Goal: Task Accomplishment & Management: Manage account settings

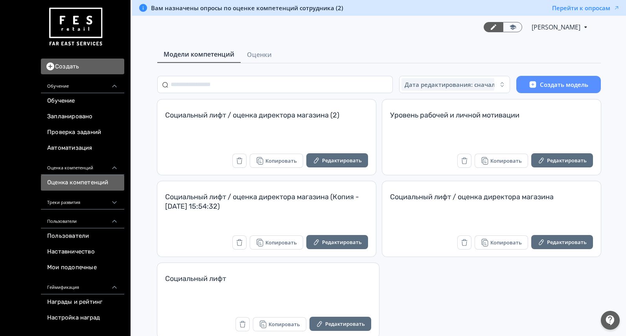
scroll to position [16, 0]
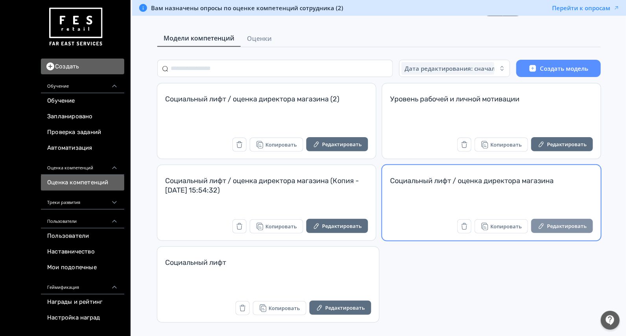
click at [548, 224] on button "Редактировать" at bounding box center [562, 226] width 62 height 14
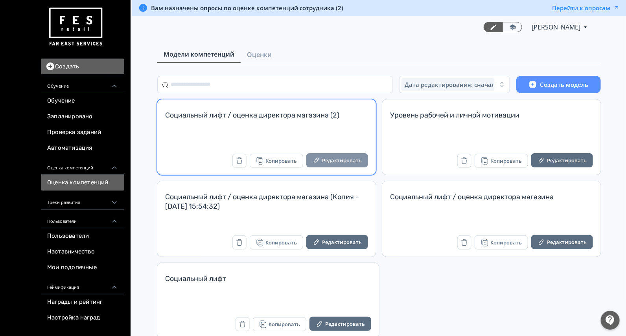
click at [328, 157] on button "Редактировать" at bounding box center [337, 160] width 62 height 14
click at [348, 156] on button "Редактировать" at bounding box center [337, 160] width 62 height 14
click at [351, 163] on button "Редактировать" at bounding box center [337, 160] width 62 height 14
click at [351, 157] on button "Редактировать" at bounding box center [337, 160] width 62 height 14
click at [332, 165] on button "Редактировать" at bounding box center [337, 160] width 62 height 14
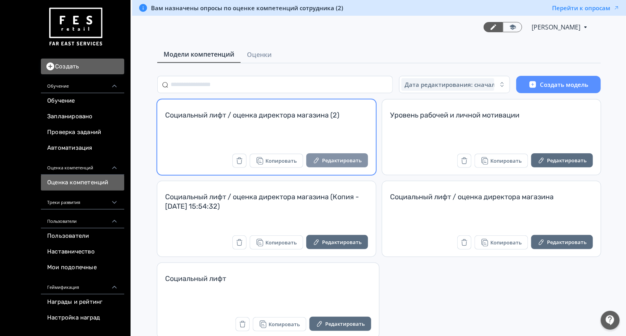
click at [347, 157] on button "Редактировать" at bounding box center [337, 160] width 62 height 14
click at [354, 163] on button "Редактировать" at bounding box center [337, 160] width 62 height 14
click at [351, 162] on button "Редактировать" at bounding box center [337, 160] width 62 height 14
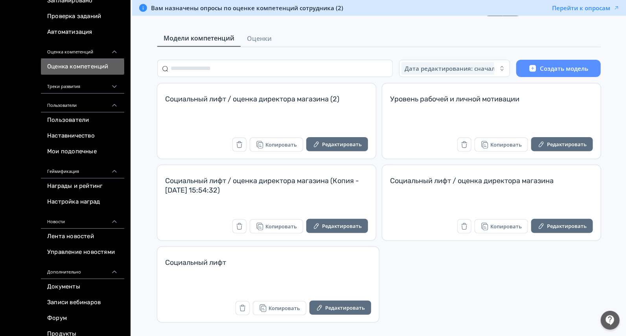
scroll to position [207, 0]
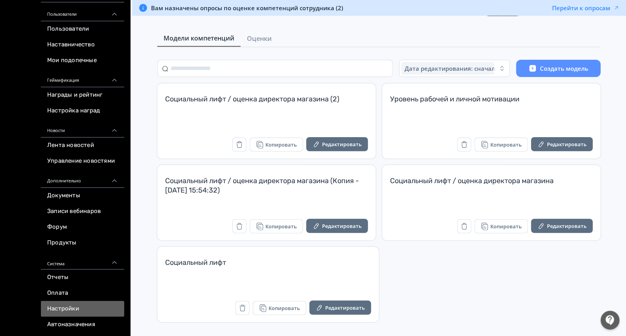
click at [70, 310] on link "Настройки" at bounding box center [82, 309] width 83 height 16
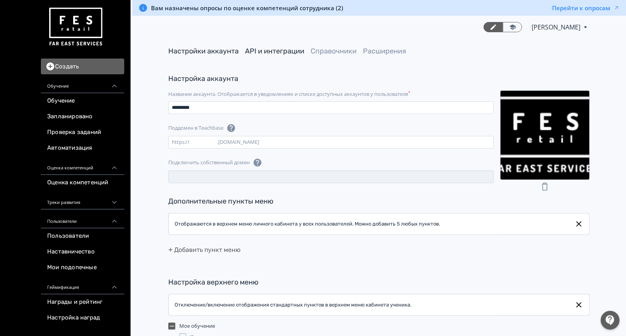
click at [290, 53] on link "API и интеграции" at bounding box center [274, 51] width 59 height 9
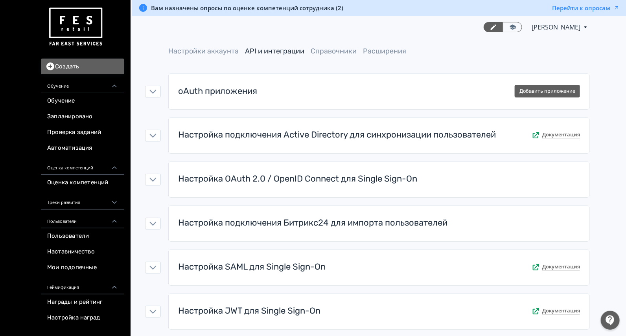
click at [213, 45] on main "Настройки аккаунта API и интеграции Справочники Расширения oAuth приложения Доб…" at bounding box center [379, 246] width 494 height 414
click at [213, 52] on link "Настройки аккаунта" at bounding box center [203, 51] width 70 height 9
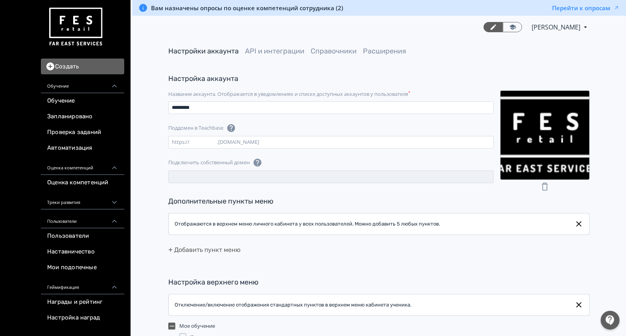
click at [92, 27] on img at bounding box center [75, 27] width 57 height 44
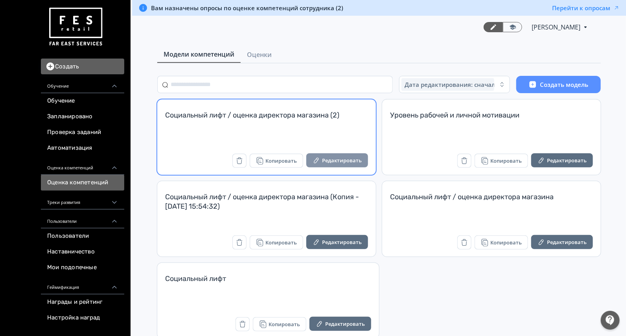
click at [315, 159] on icon "button" at bounding box center [316, 160] width 8 height 8
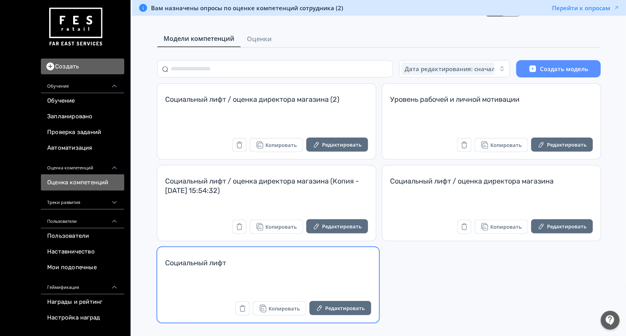
scroll to position [16, 0]
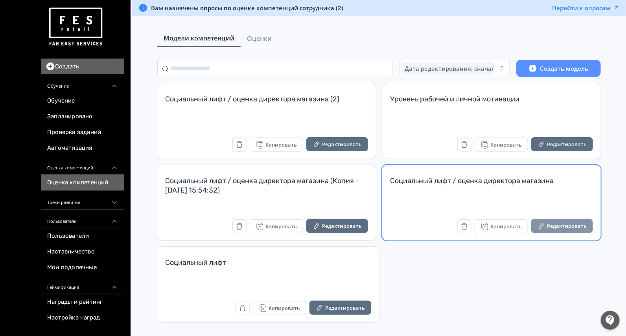
click at [551, 226] on button "Редактировать" at bounding box center [562, 226] width 62 height 14
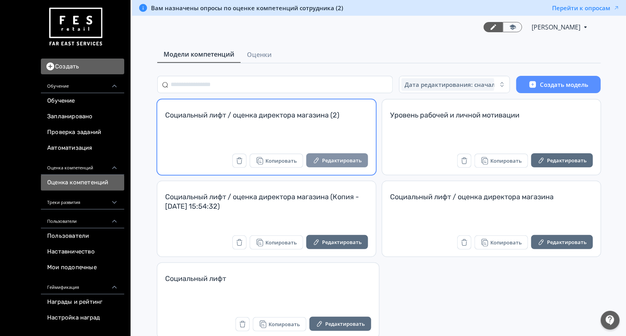
click at [332, 161] on button "Редактировать" at bounding box center [337, 160] width 62 height 14
click at [321, 154] on button "Редактировать" at bounding box center [337, 160] width 62 height 14
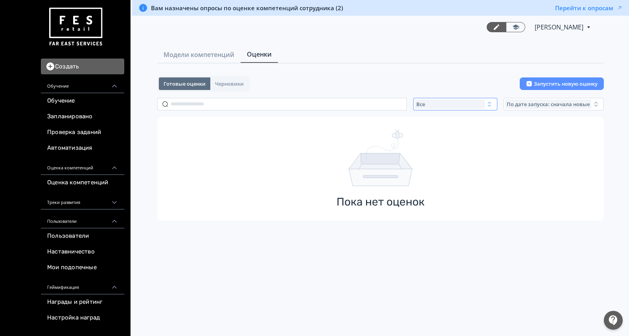
click at [452, 106] on div "Все" at bounding box center [450, 103] width 70 height 9
click at [442, 134] on span "Активные" at bounding box center [437, 136] width 29 height 8
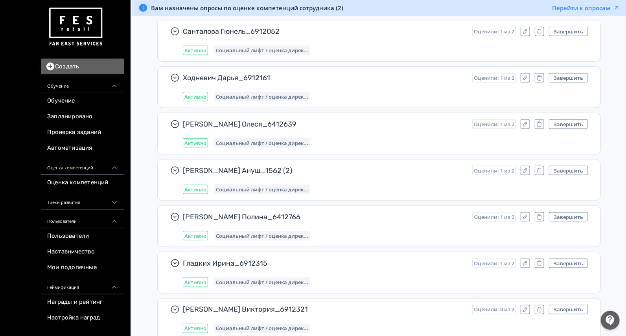
scroll to position [4074, 0]
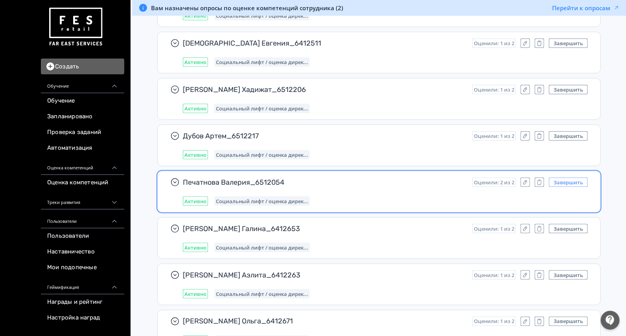
click at [584, 178] on button "Завершить" at bounding box center [568, 182] width 39 height 9
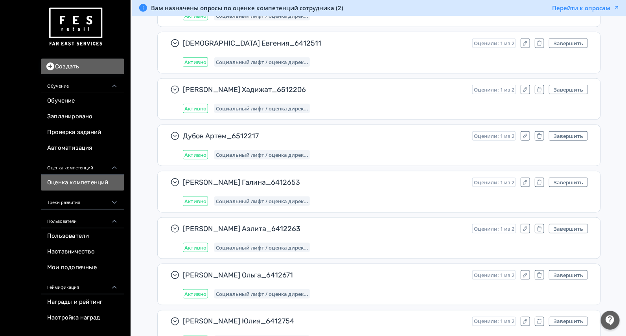
click at [104, 186] on link "Оценка компетенций" at bounding box center [82, 183] width 83 height 16
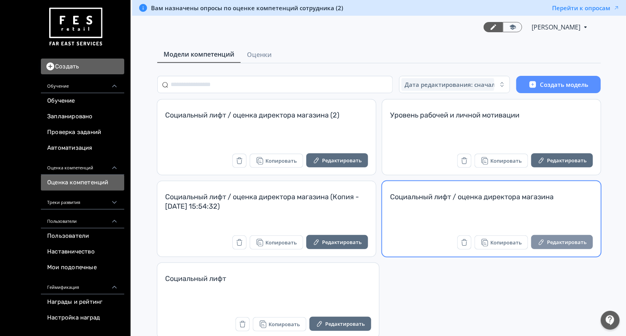
click at [560, 241] on button "Редактировать" at bounding box center [562, 242] width 62 height 14
